Goal: Information Seeking & Learning: Learn about a topic

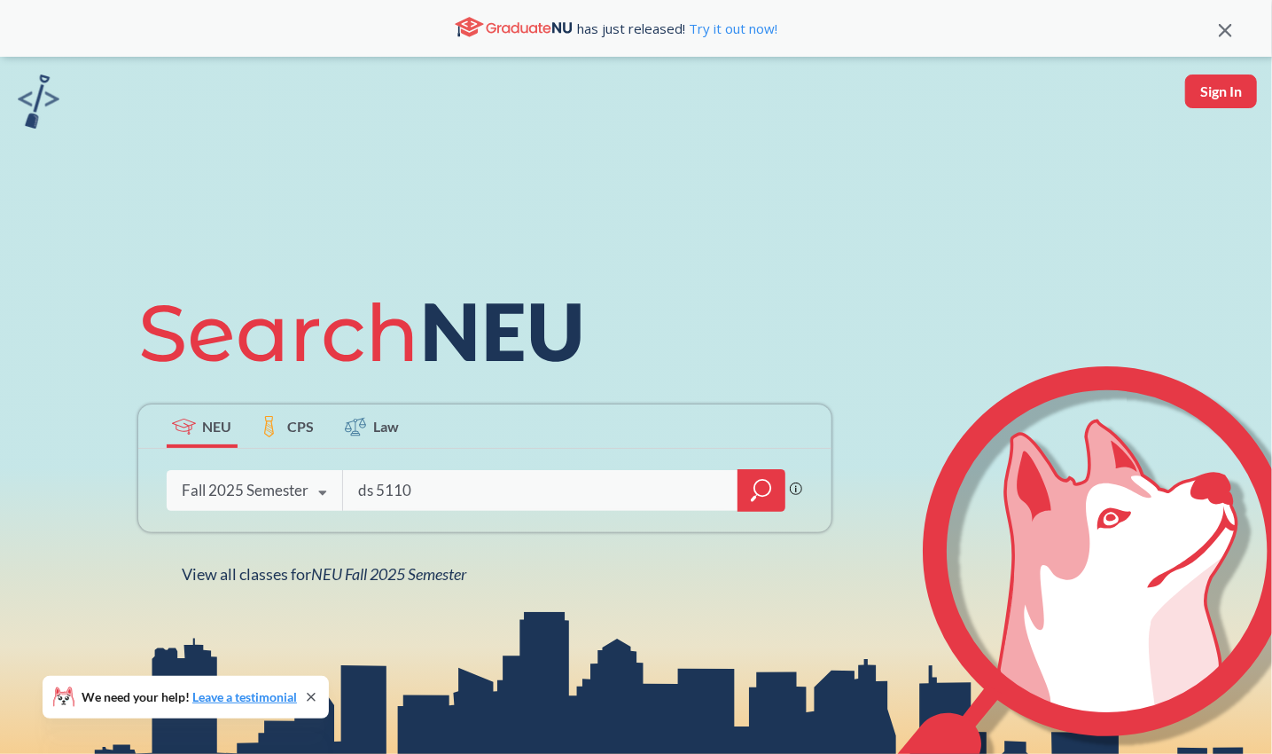
type input "ds 5110"
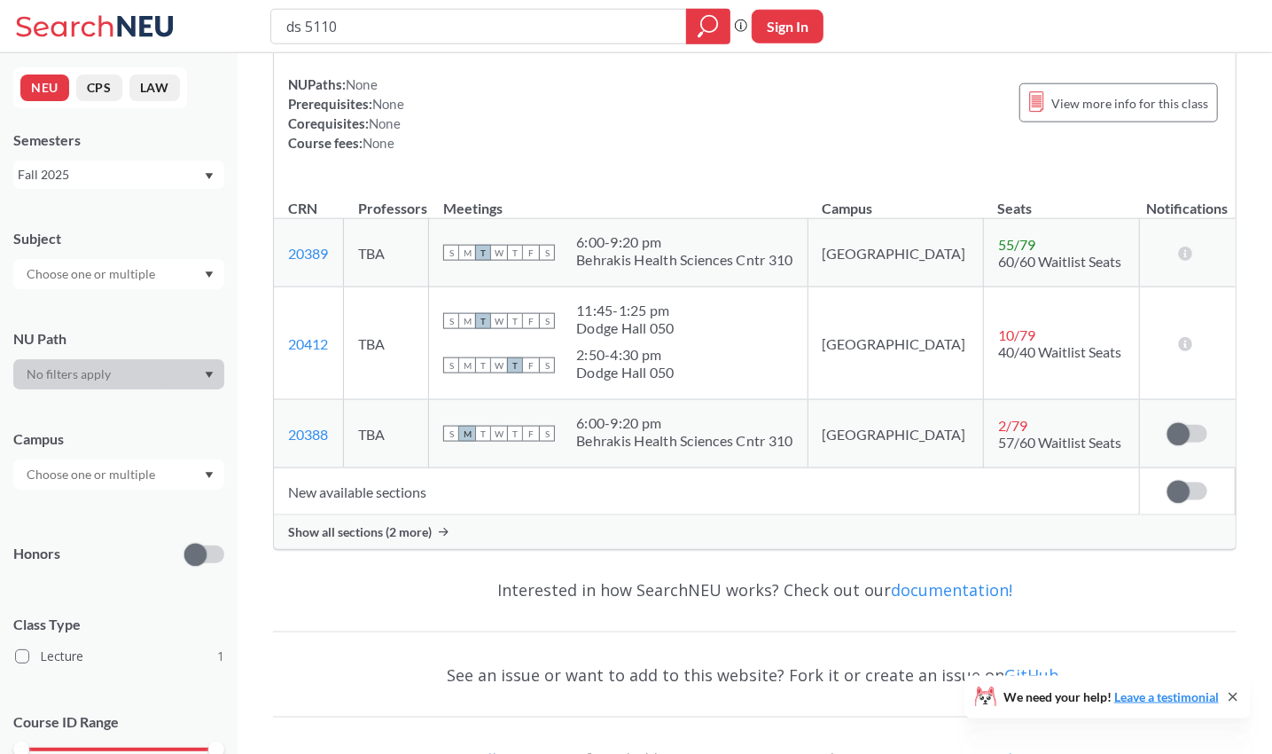
scroll to position [186, 0]
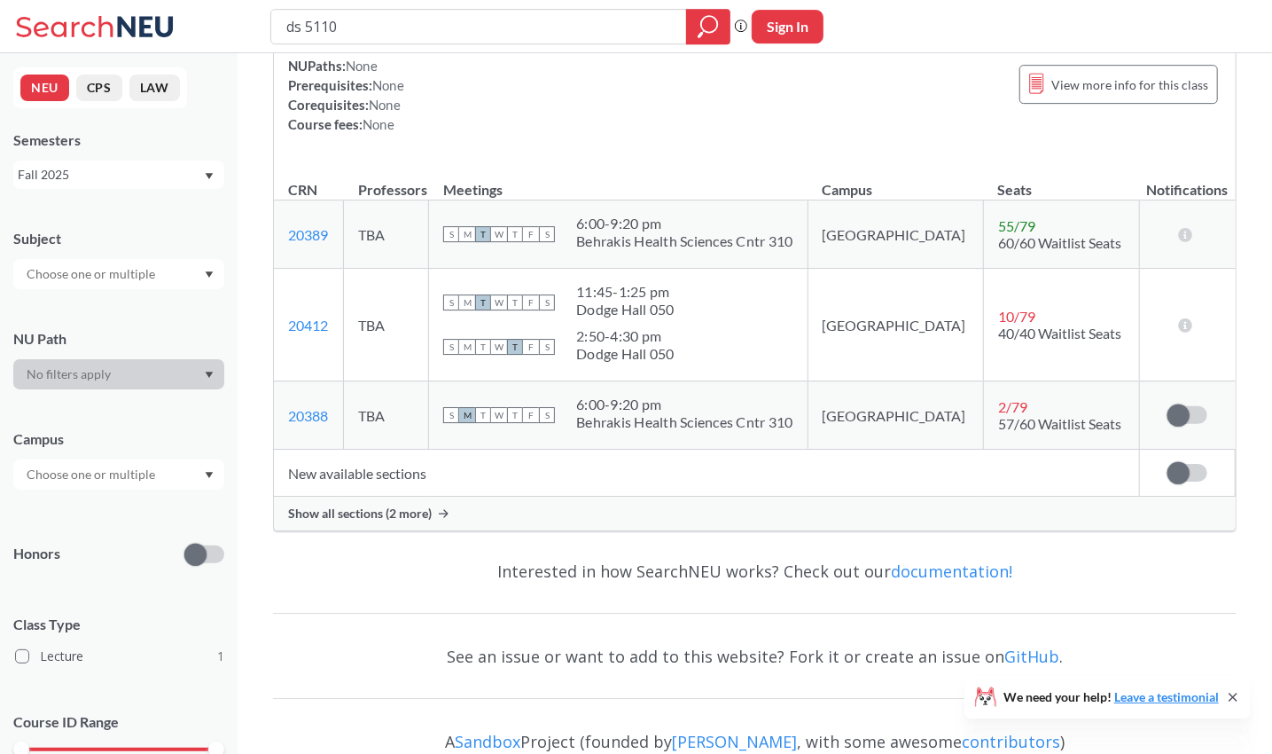
click at [391, 519] on span "Show all sections (2 more)" at bounding box center [360, 513] width 144 height 16
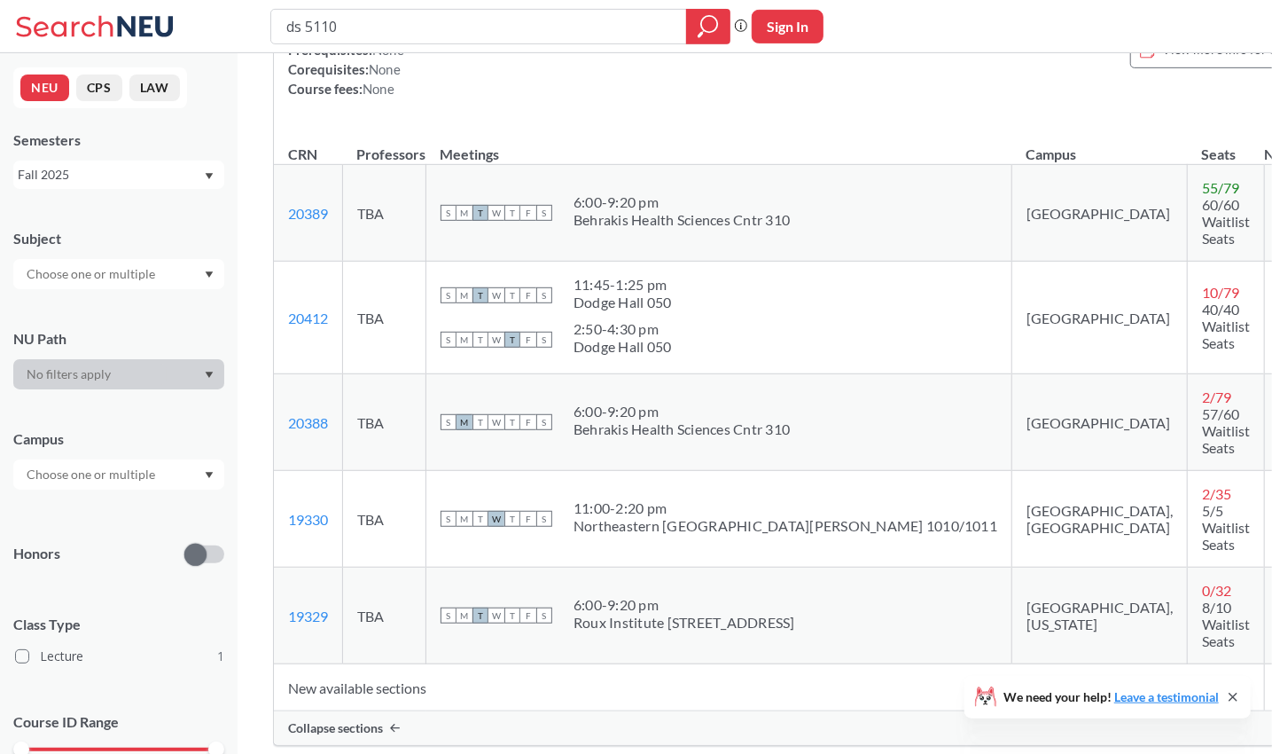
scroll to position [225, 0]
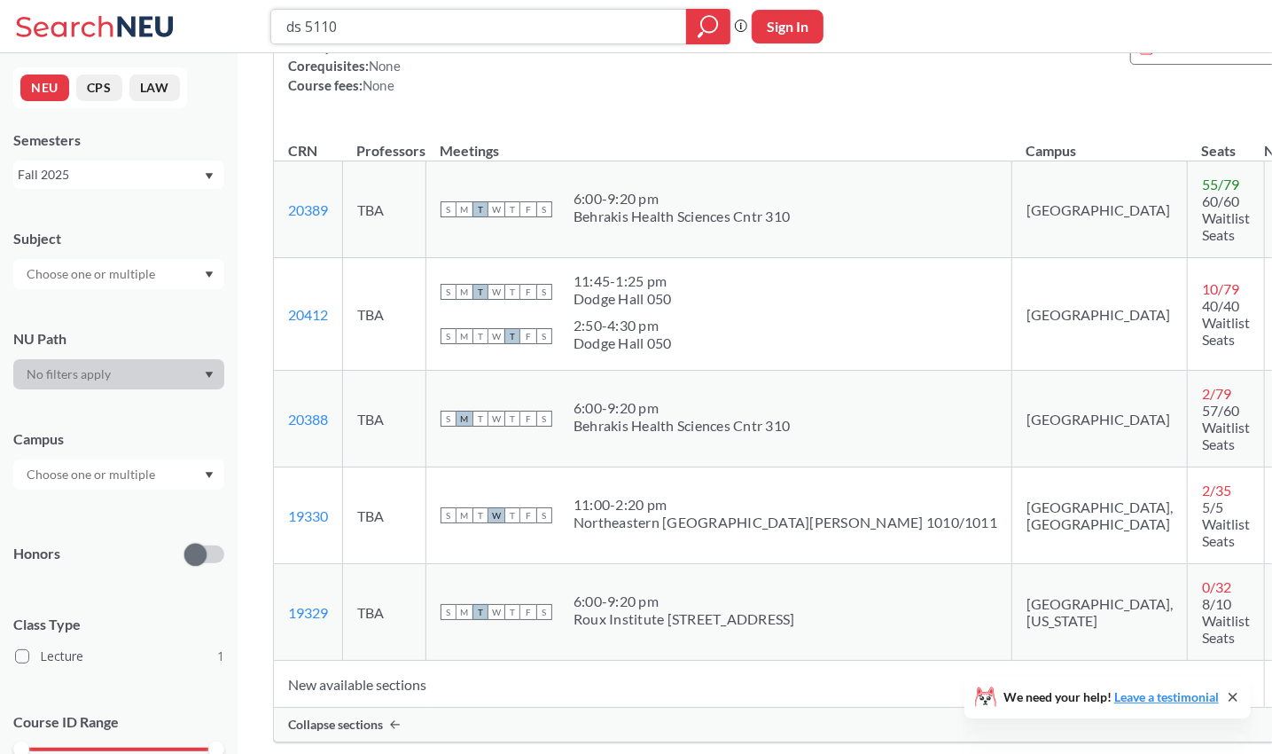
click at [491, 34] on input "ds 5110" at bounding box center [479, 27] width 389 height 30
type input "d"
type input "cs 5800"
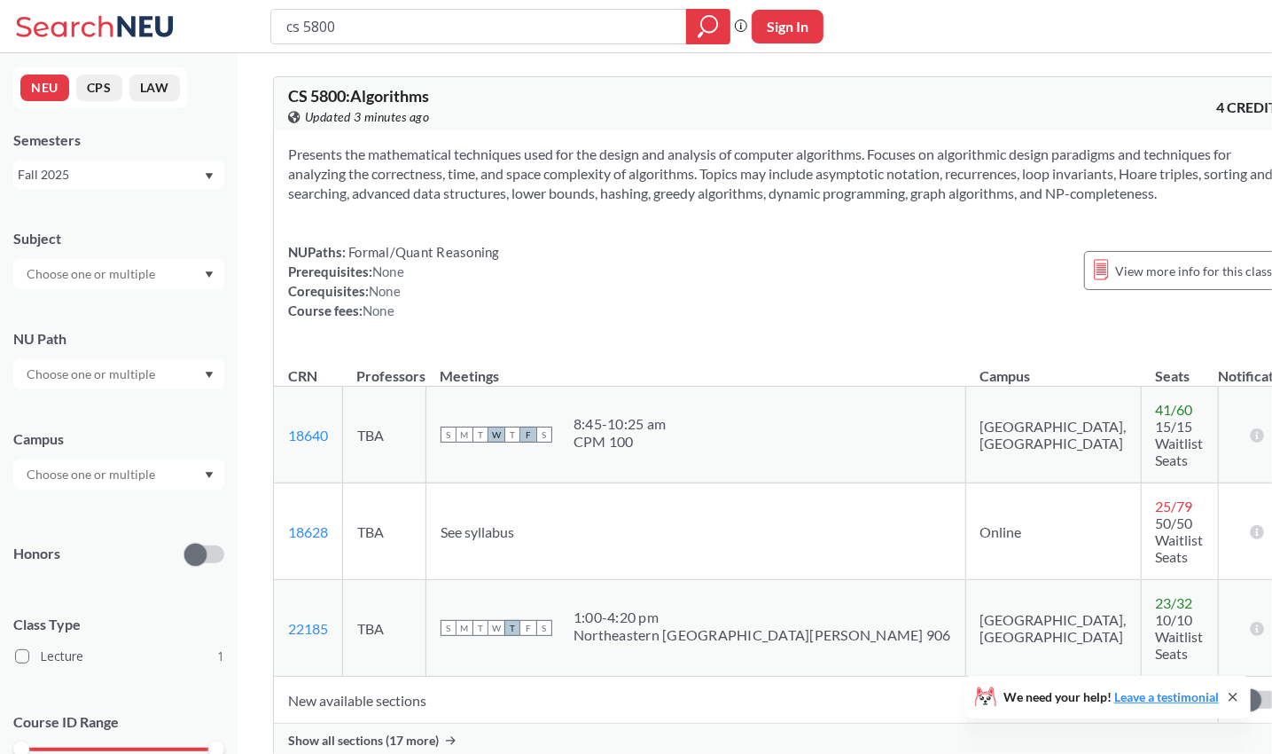
click at [408, 732] on span "Show all sections (17 more)" at bounding box center [363, 740] width 151 height 16
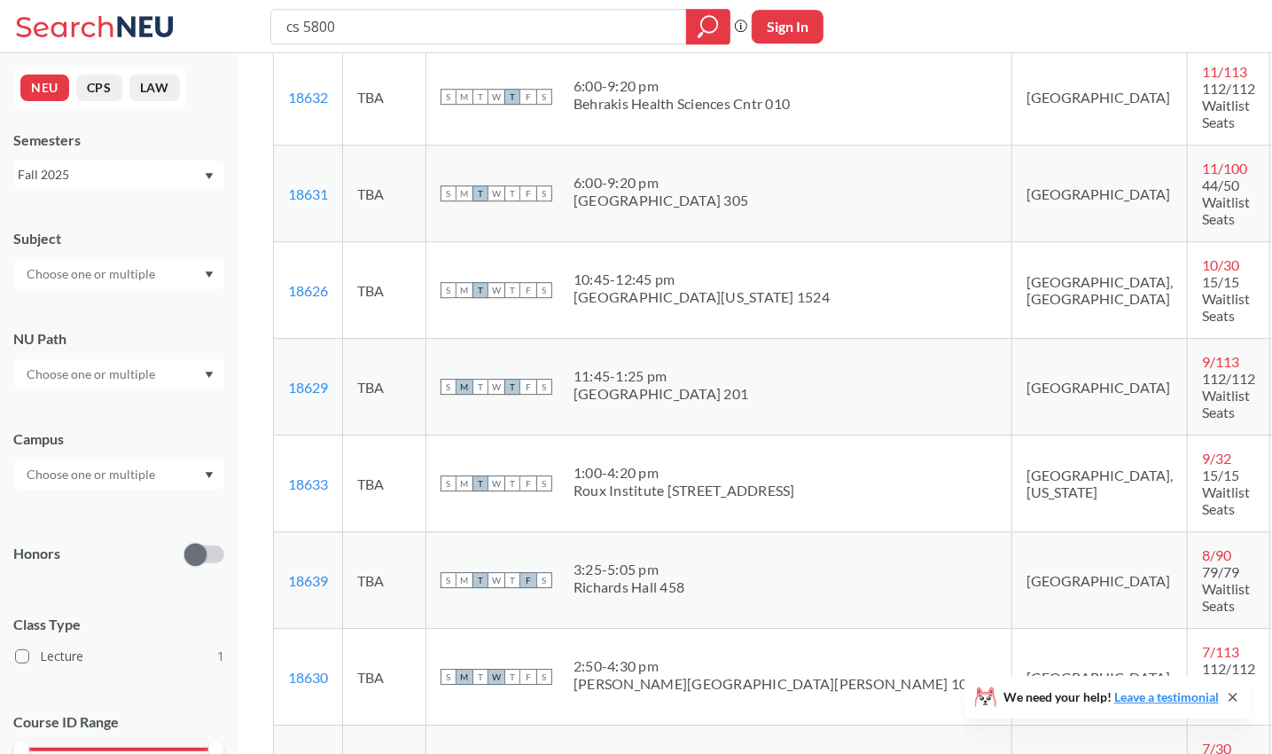
scroll to position [626, 0]
